Goal: Find specific page/section: Find specific page/section

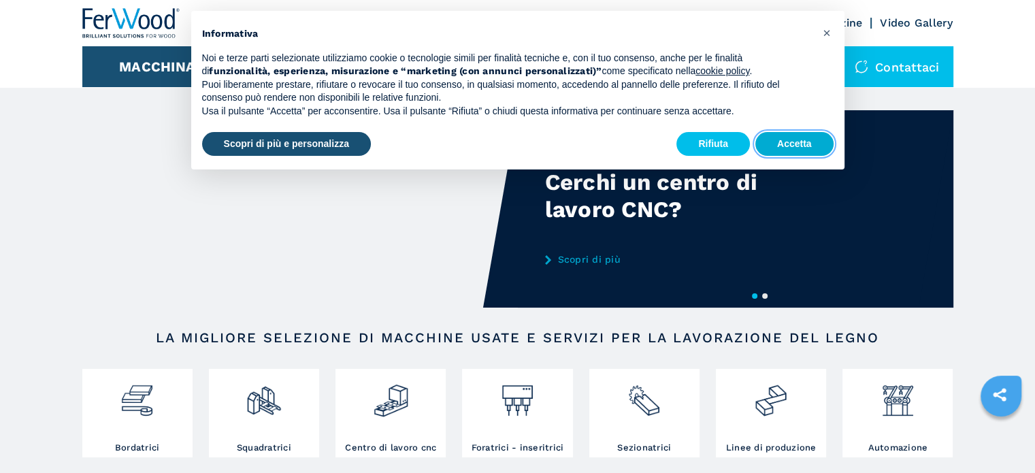
click at [766, 138] on button "Accetta" at bounding box center [795, 144] width 78 height 25
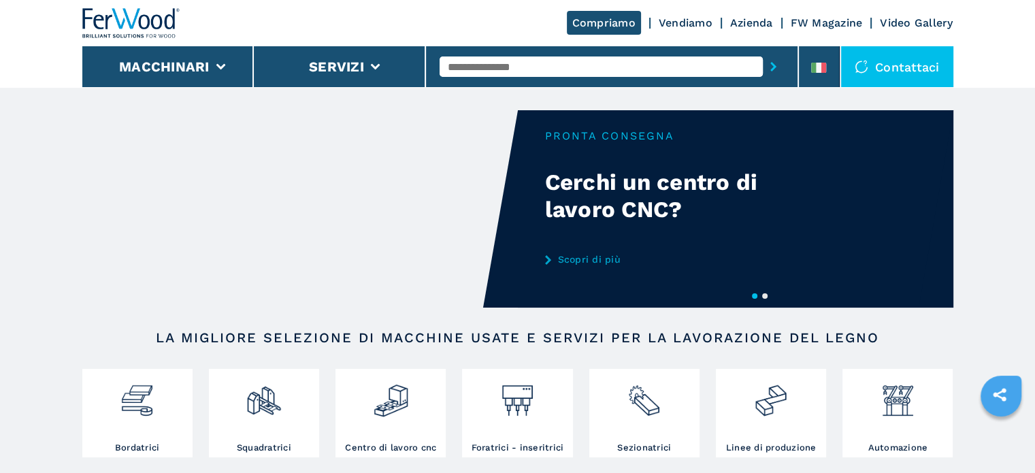
click at [583, 263] on link "Scopri di più" at bounding box center [678, 259] width 267 height 11
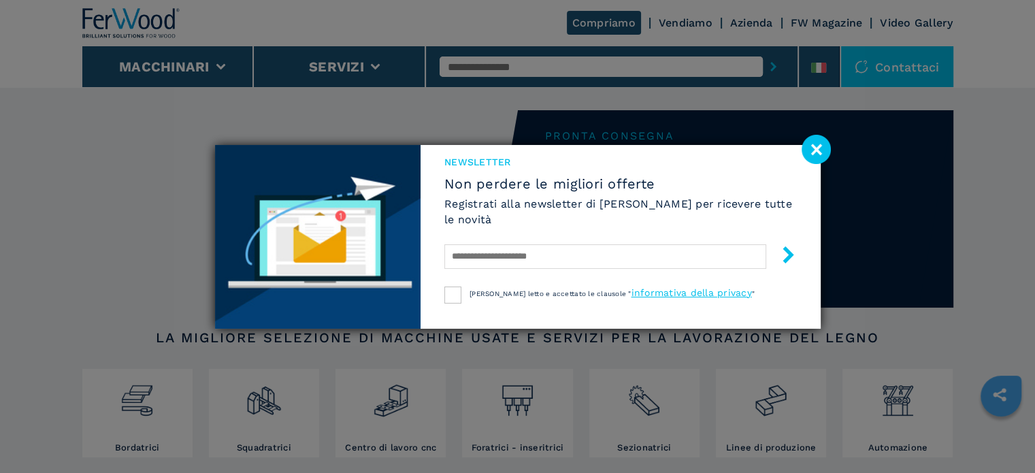
click at [817, 144] on image at bounding box center [816, 149] width 29 height 29
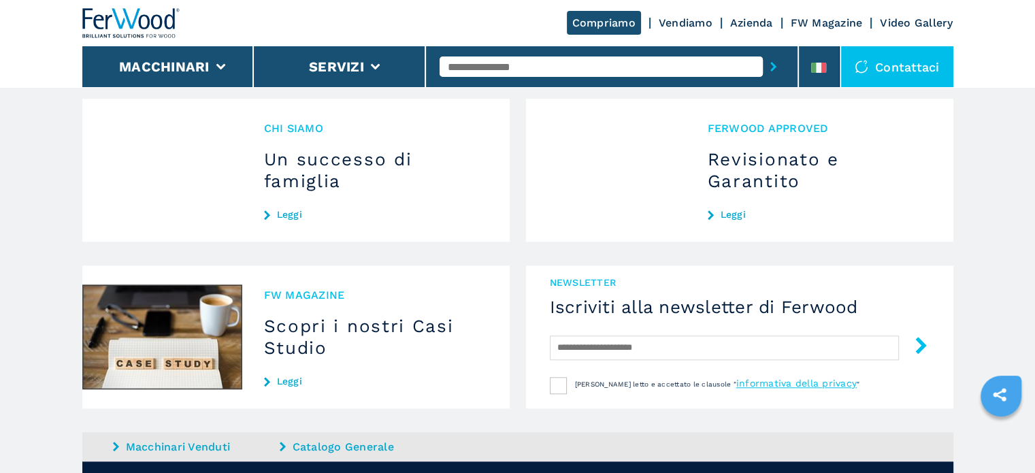
scroll to position [1400, 0]
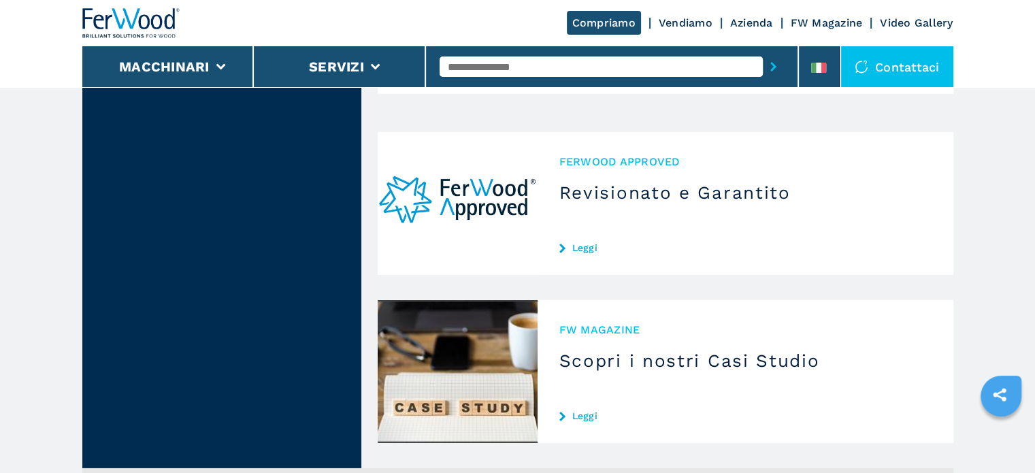
scroll to position [4553, 0]
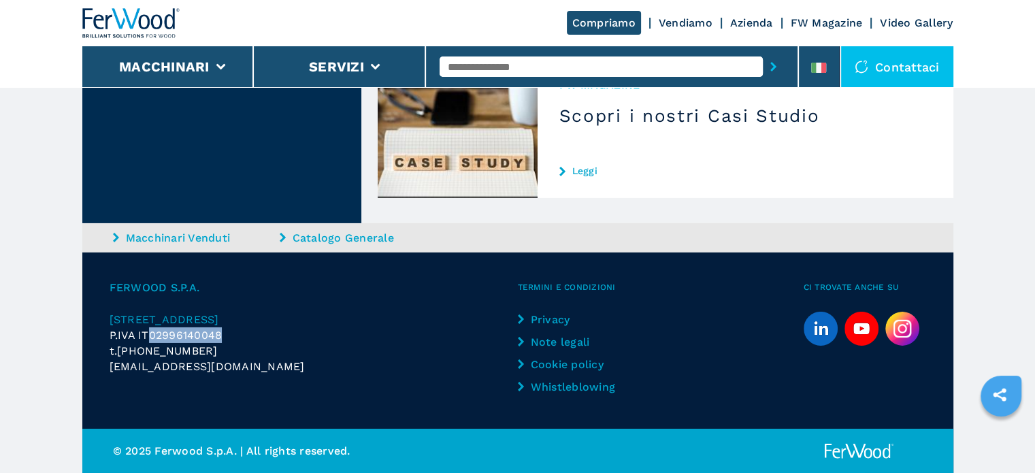
drag, startPoint x: 221, startPoint y: 334, endPoint x: 147, endPoint y: 337, distance: 73.6
click at [147, 337] on span "P.IVA IT02996140048" at bounding box center [166, 335] width 113 height 13
copy span "02996140048"
